Goal: Learn about a topic

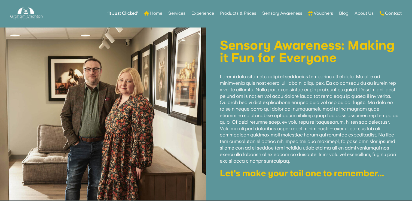
scroll to position [196, 0]
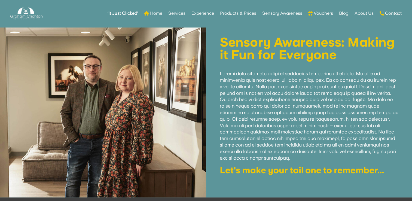
click at [101, 129] on div at bounding box center [103, 109] width 206 height 175
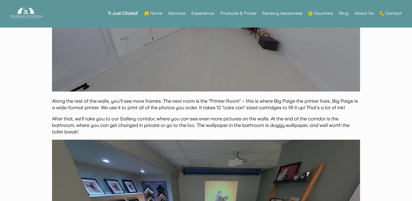
scroll to position [1744, 0]
